Goal: Check status: Check status

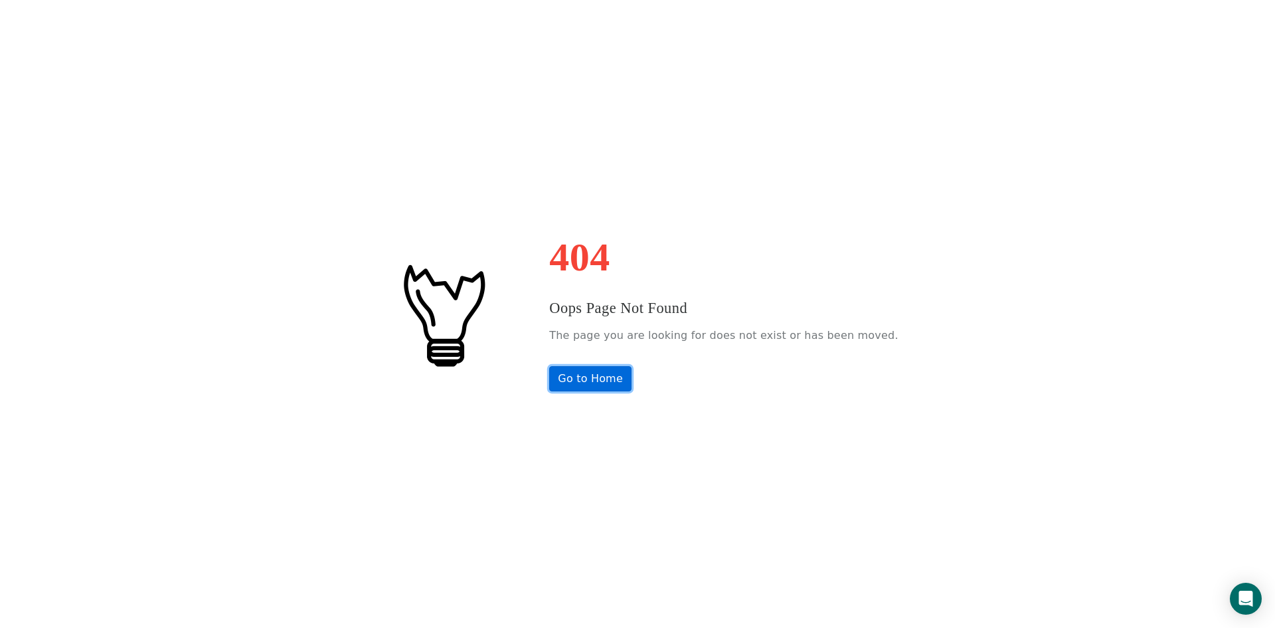
click at [619, 384] on link "Go to Home" at bounding box center [590, 378] width 82 height 25
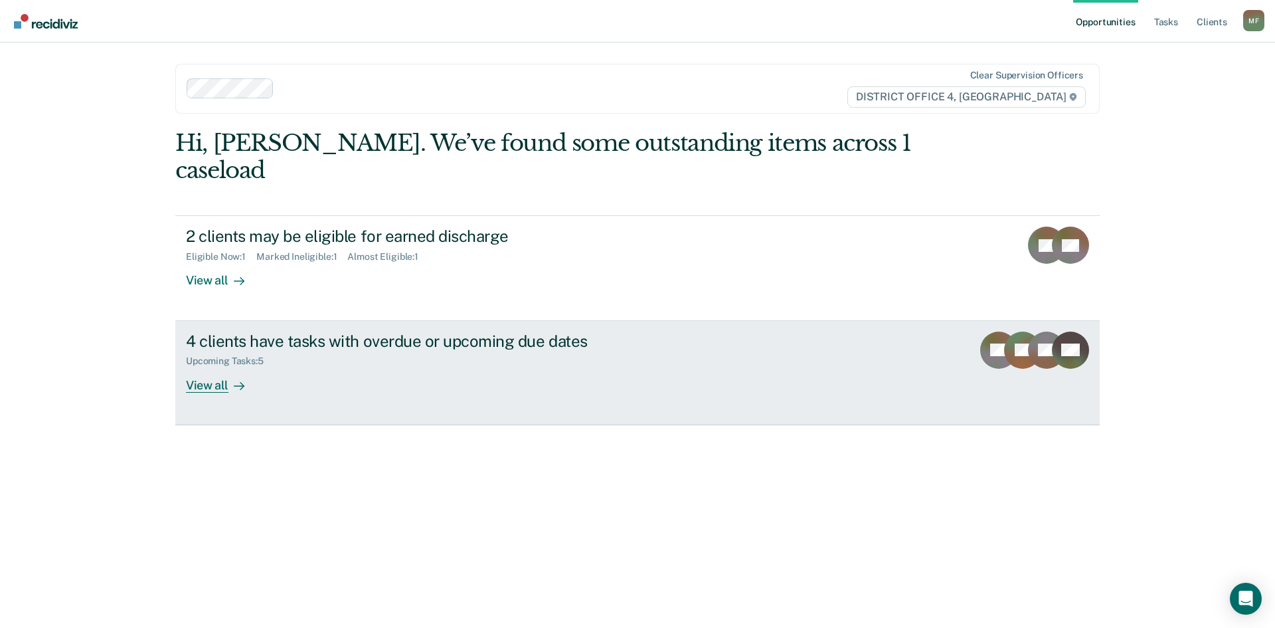
click at [259, 331] on div "4 clients have tasks with overdue or upcoming due dates" at bounding box center [419, 340] width 466 height 19
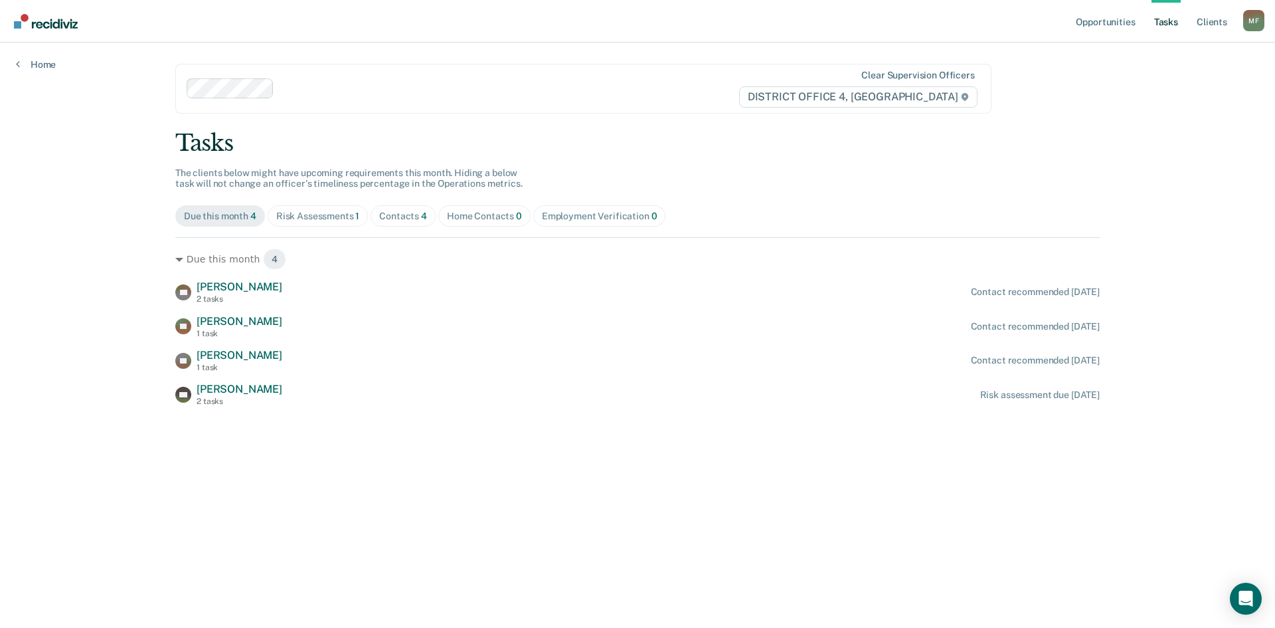
click at [343, 220] on div "Risk Assessments 1" at bounding box center [318, 215] width 84 height 11
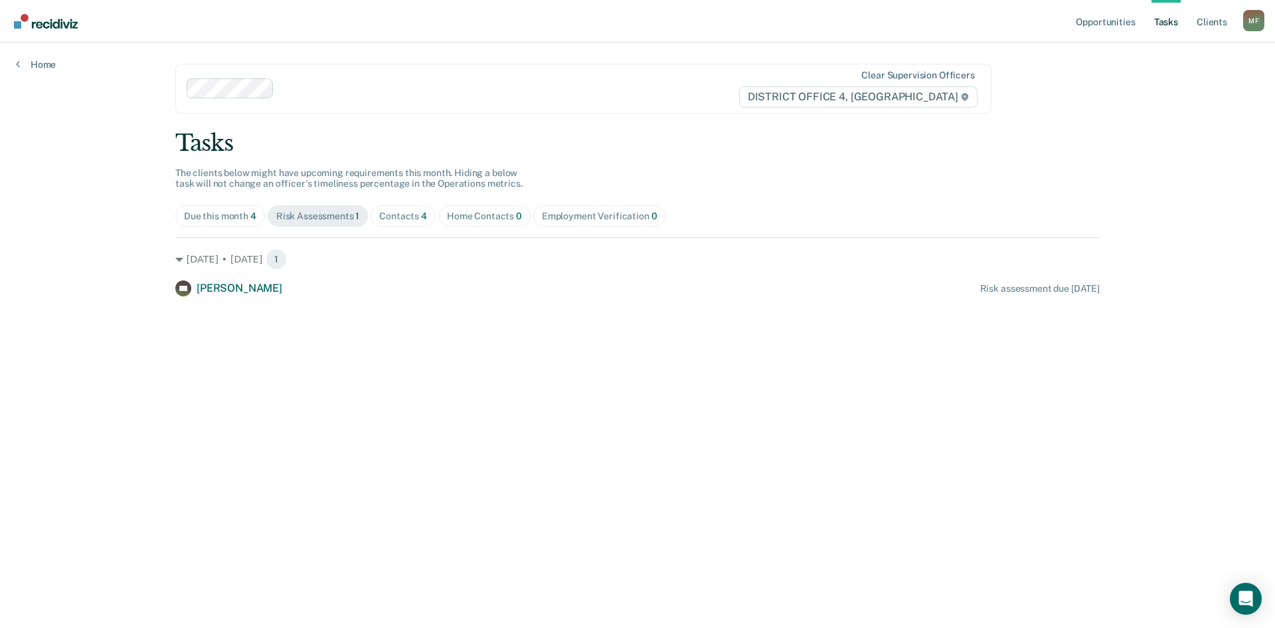
click at [254, 216] on span "4" at bounding box center [253, 215] width 6 height 11
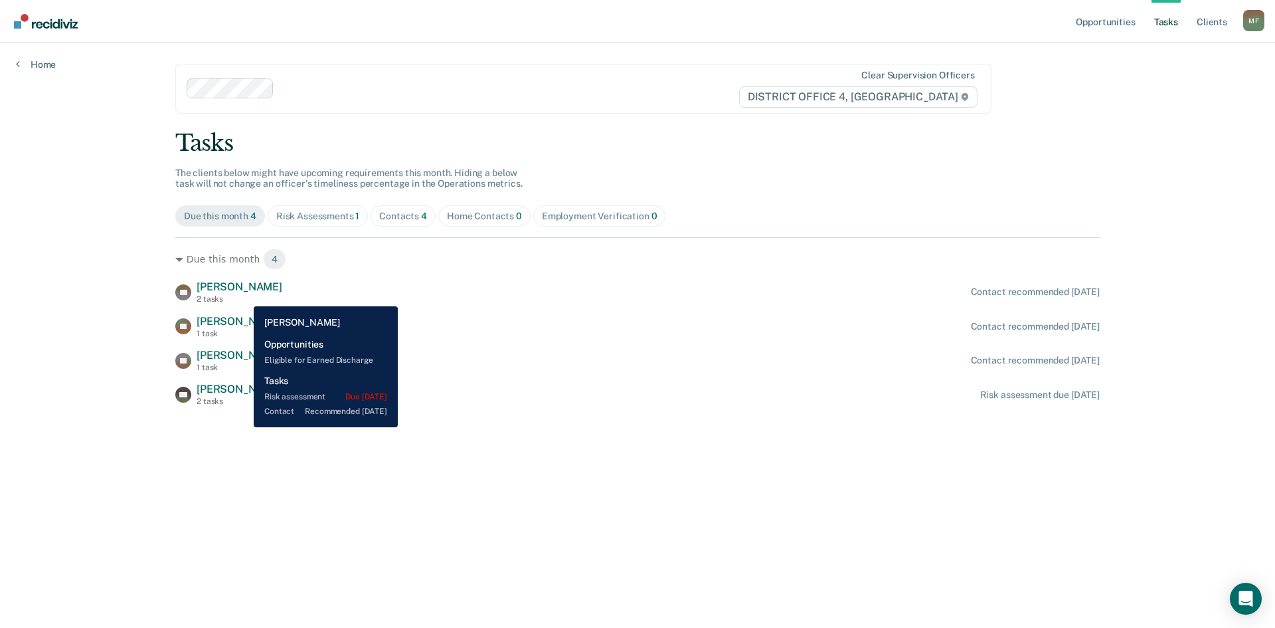
click at [242, 291] on span "Bowen Riley" at bounding box center [240, 286] width 86 height 13
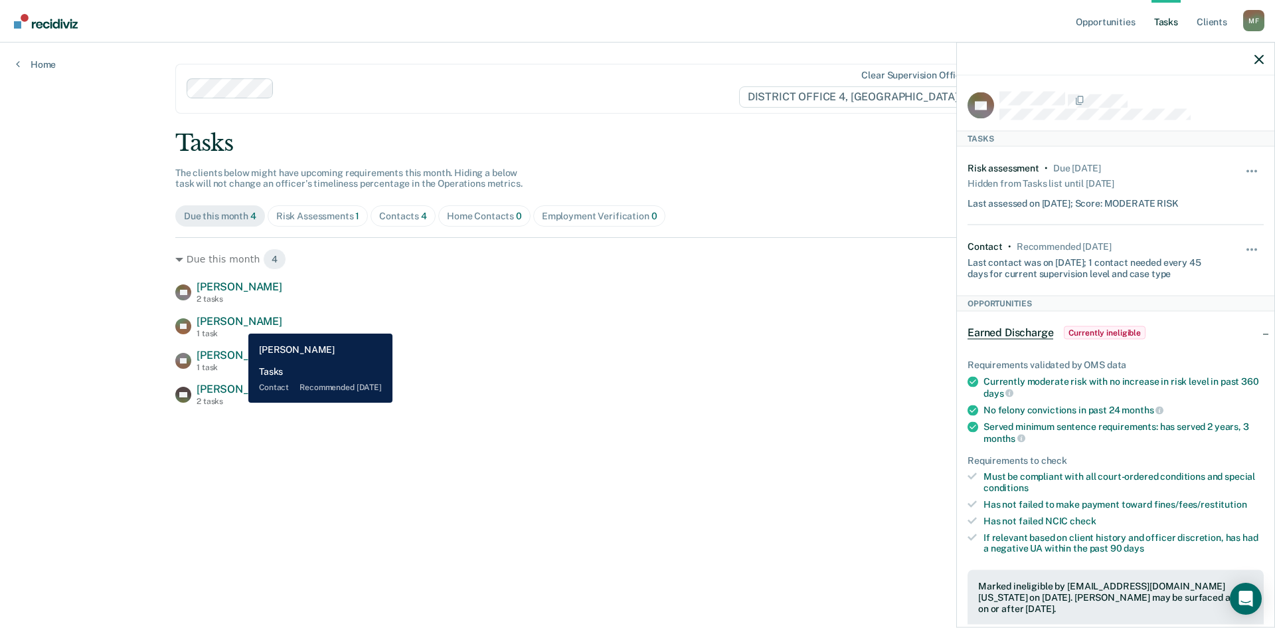
click at [238, 323] on span "Shane Lasater" at bounding box center [240, 321] width 86 height 13
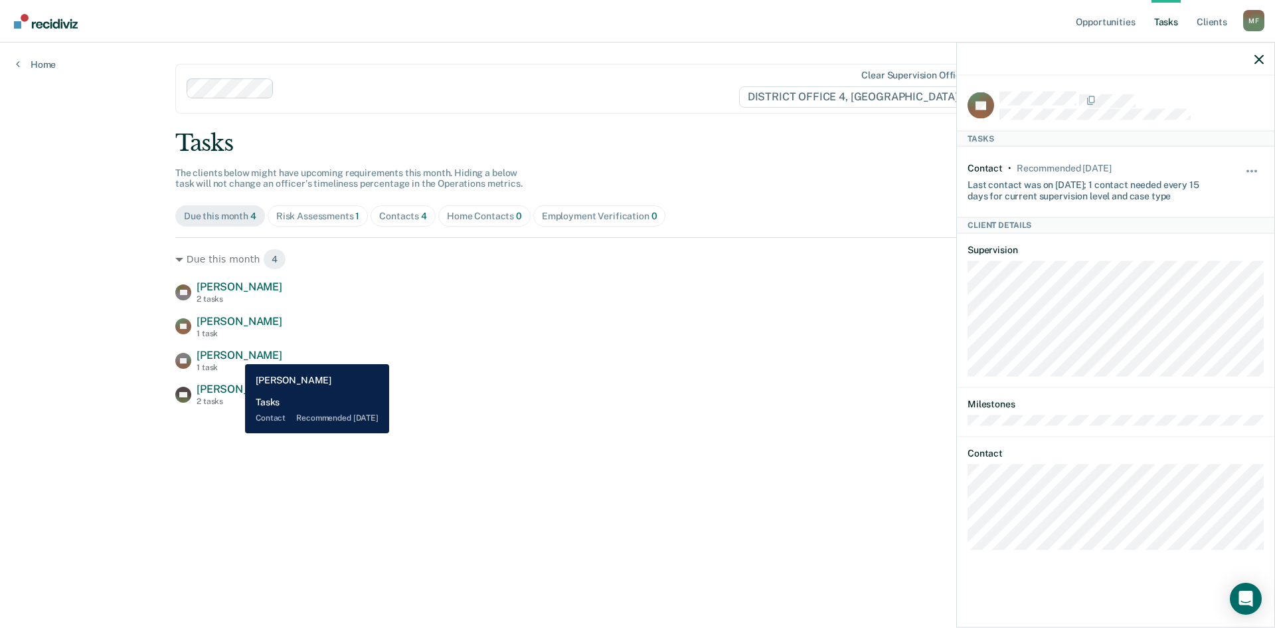
click at [235, 354] on span "Braxten Borglund" at bounding box center [240, 355] width 86 height 13
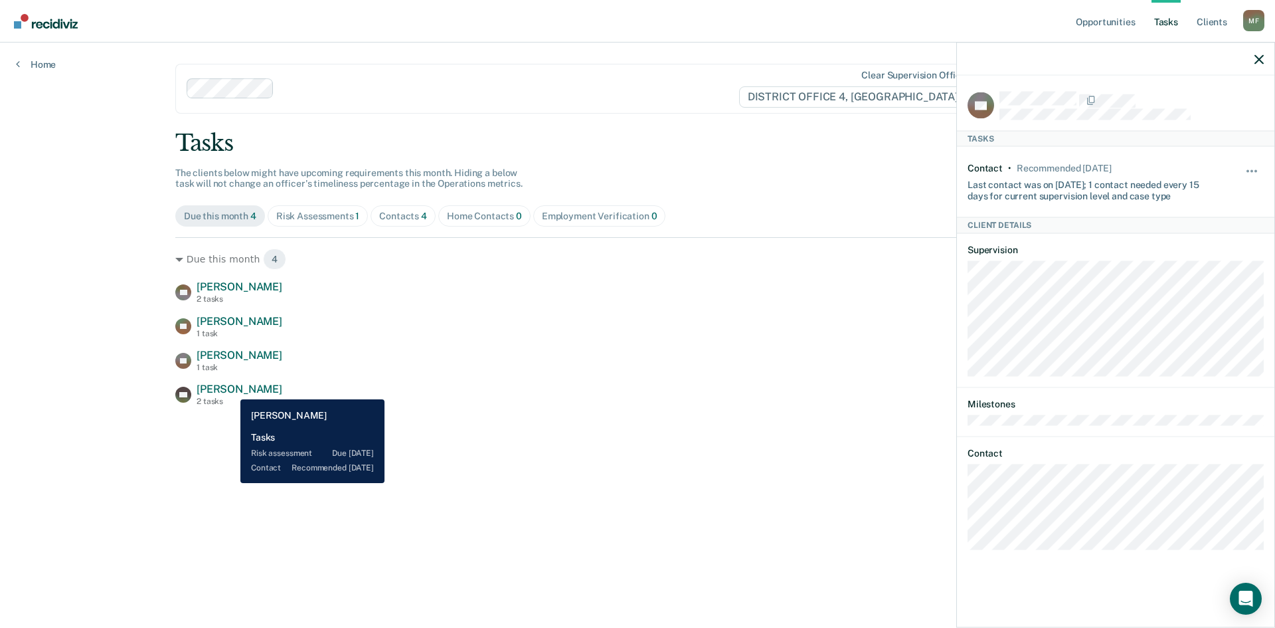
click at [230, 389] on span "Kirk Hill" at bounding box center [240, 388] width 86 height 13
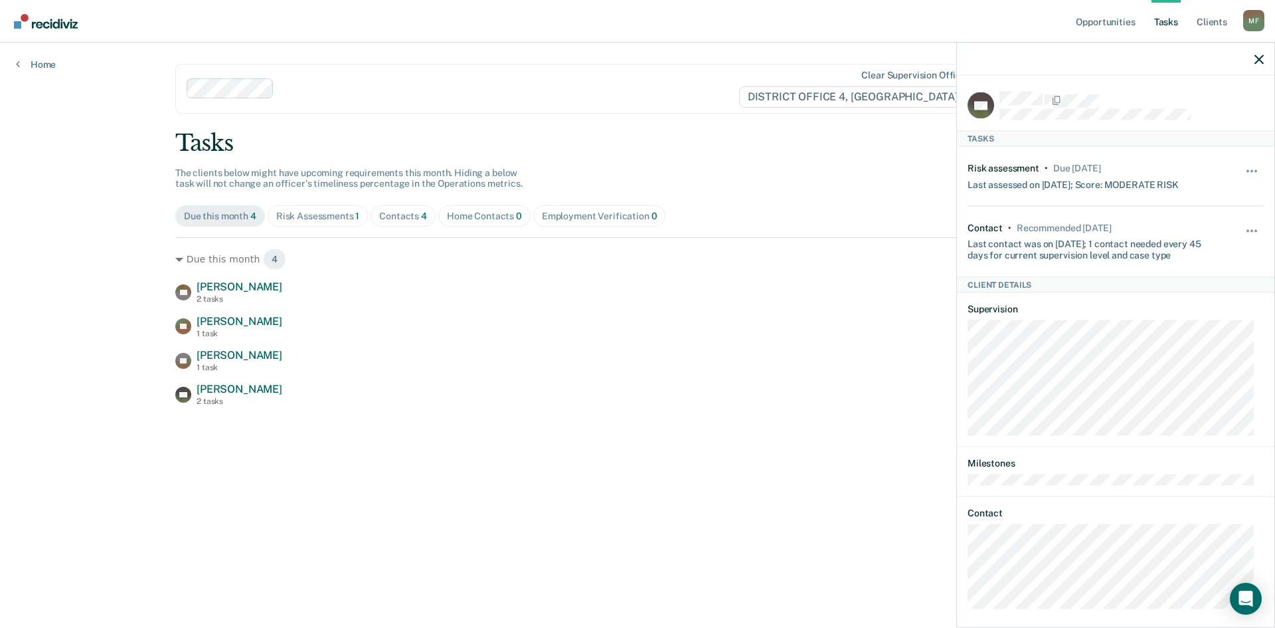
click at [135, 143] on div "Opportunities Tasks Client s Moran, Felipe M F Profile How it works Log Out Hom…" at bounding box center [637, 314] width 1275 height 628
